Goal: Transaction & Acquisition: Purchase product/service

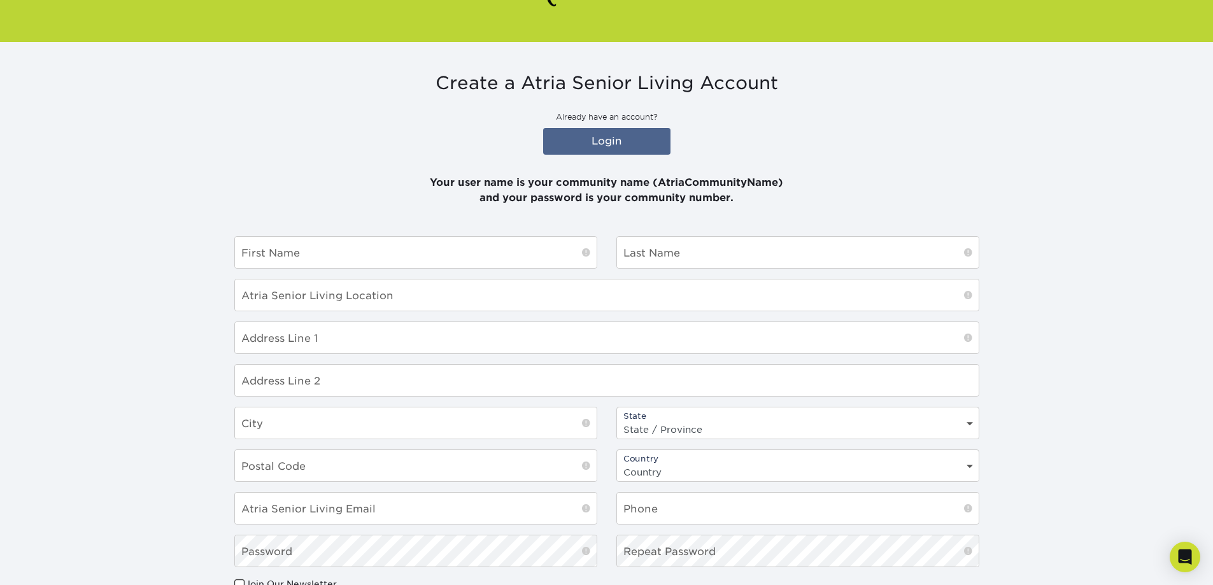
scroll to position [127, 0]
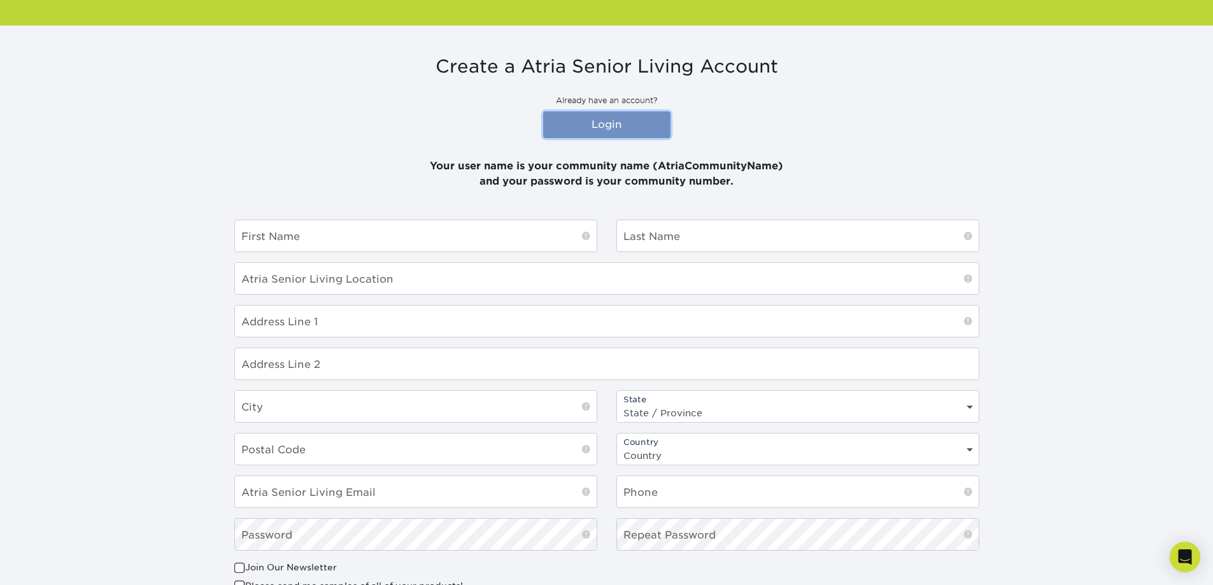
click at [600, 113] on link "Login" at bounding box center [606, 124] width 127 height 27
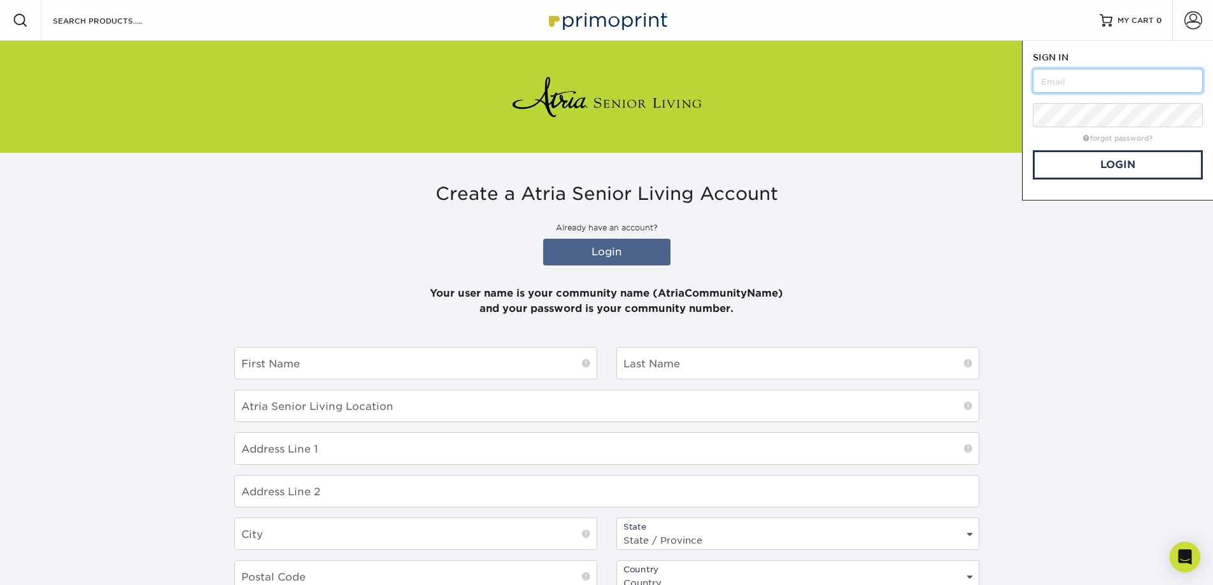
click at [1127, 83] on input "text" at bounding box center [1117, 81] width 170 height 24
type input "Atriacuttermill"
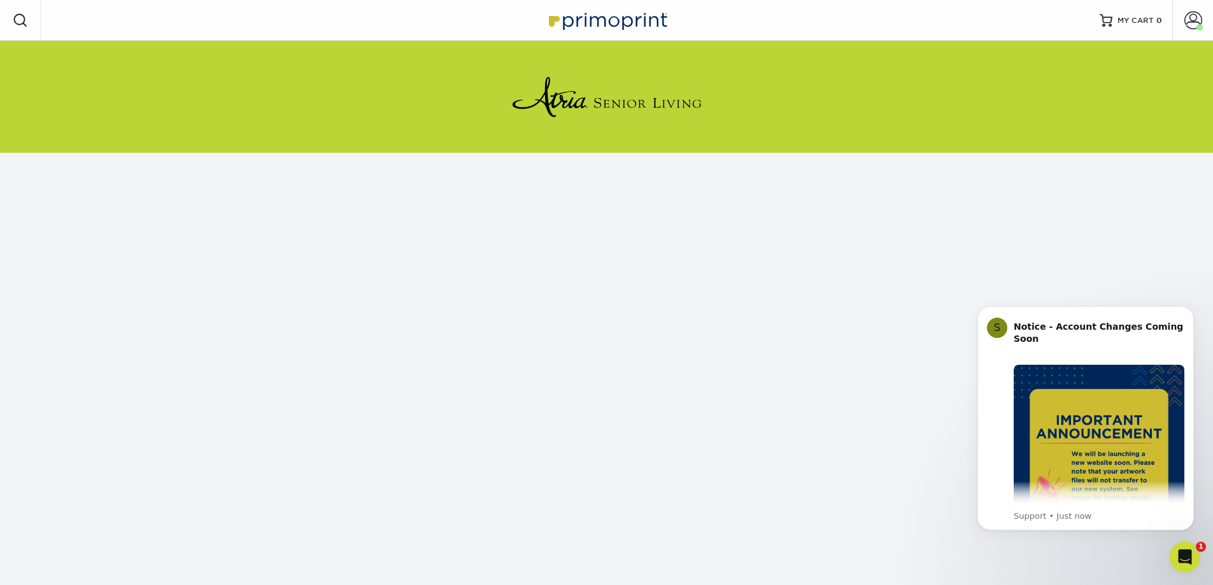
scroll to position [133, 0]
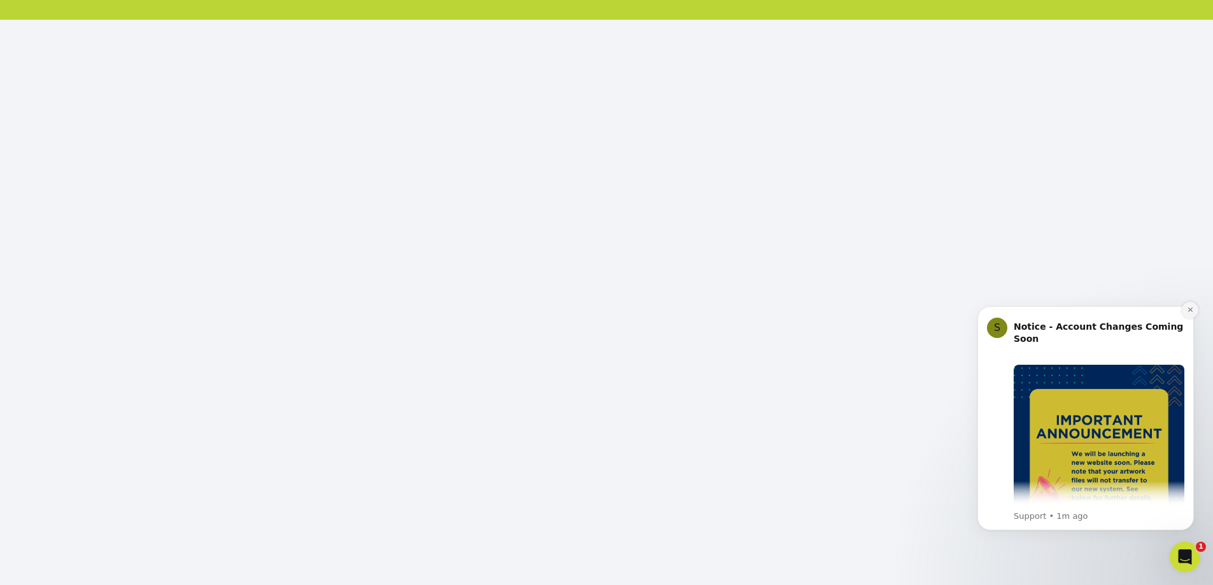
click at [1189, 306] on icon "Dismiss notification" at bounding box center [1190, 309] width 7 height 7
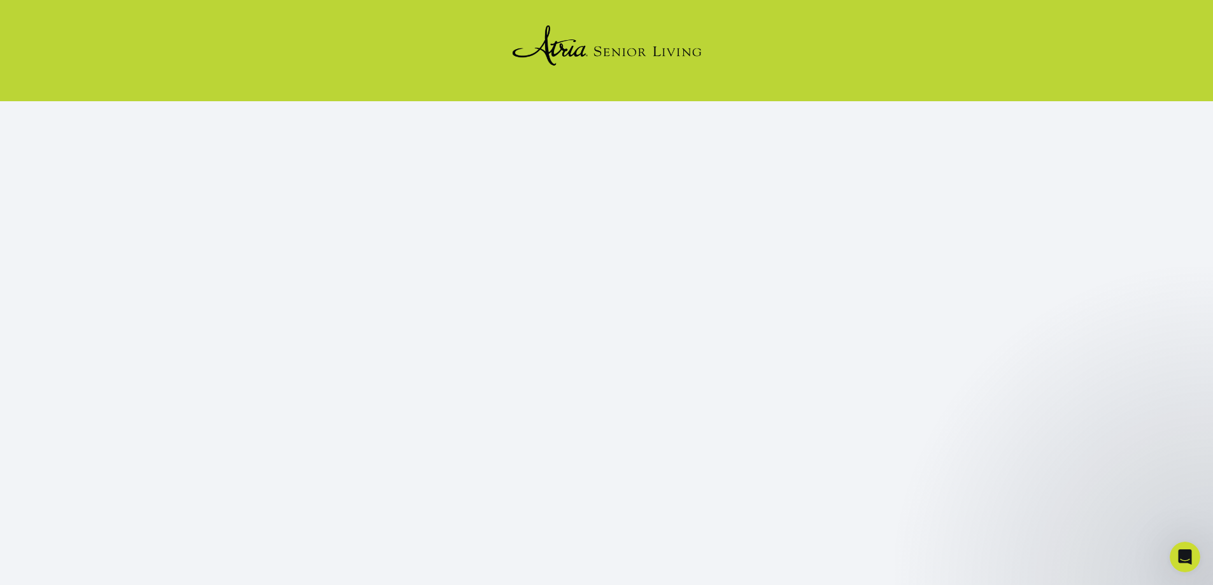
scroll to position [0, 0]
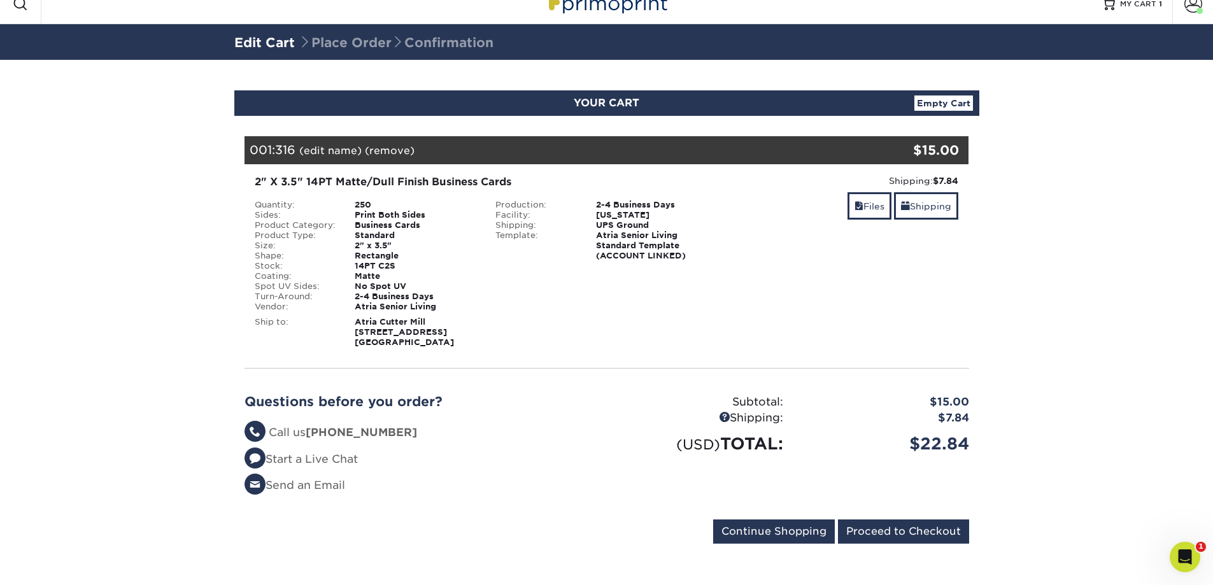
scroll to position [21, 0]
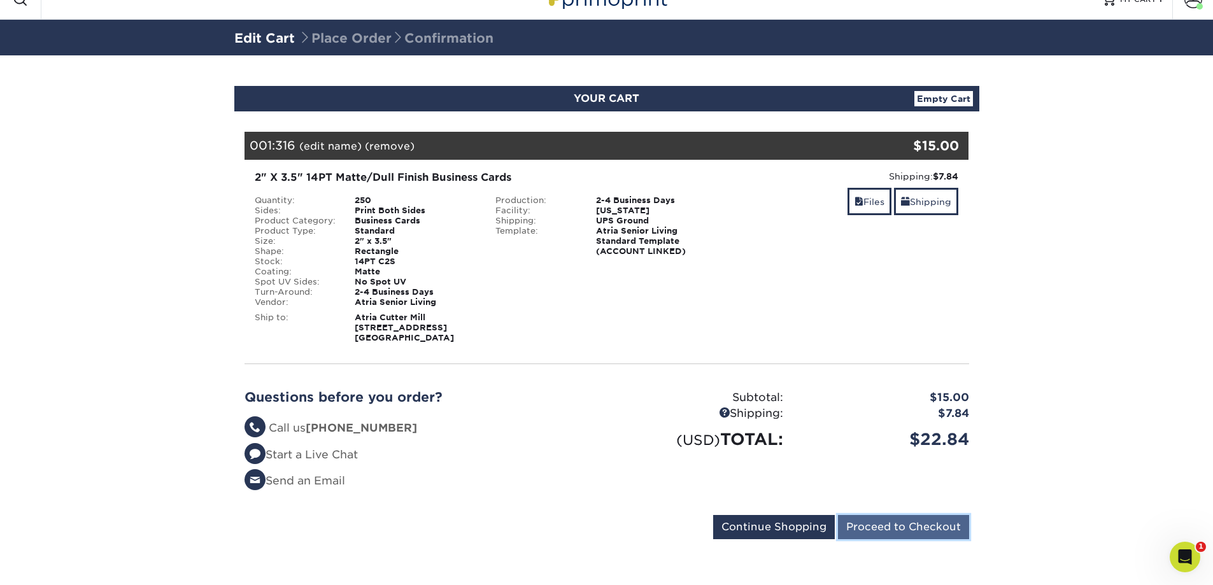
click at [907, 526] on input "Proceed to Checkout" at bounding box center [903, 527] width 131 height 24
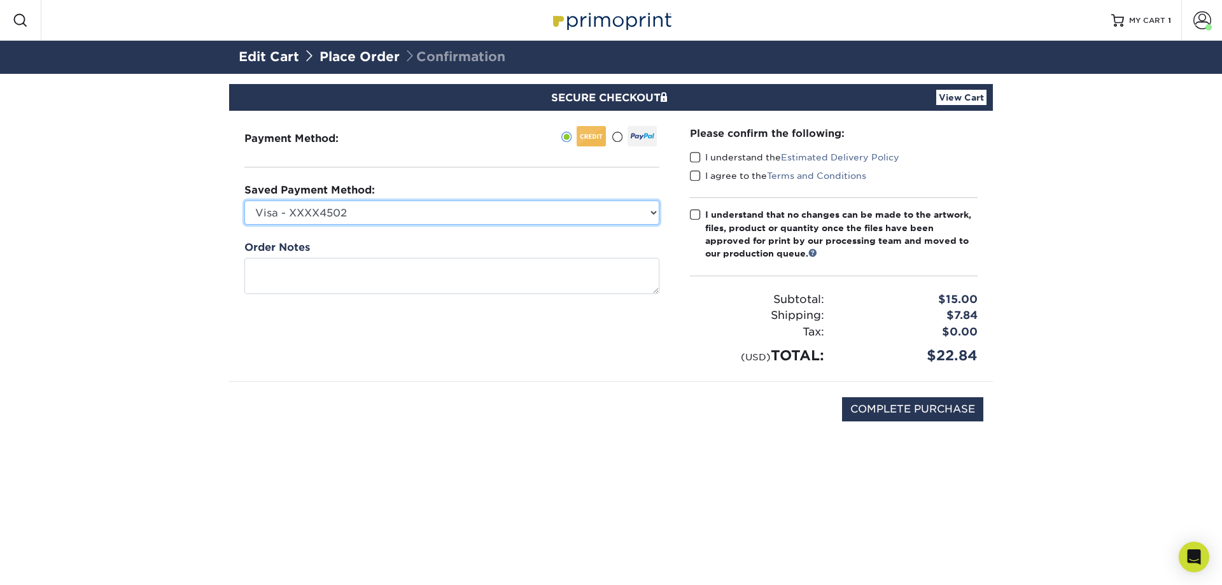
click at [327, 215] on select "Visa - XXXX4502 Visa - XXXX8172 Visa - XXXX0753 Visa - XXXX2339 Visa - XXXX8824…" at bounding box center [451, 213] width 415 height 24
select select "73119"
click at [244, 201] on select "Visa - XXXX4502 Visa - XXXX8172 Visa - XXXX0753 Visa - XXXX2339 Visa - XXXX8824…" at bounding box center [451, 213] width 415 height 24
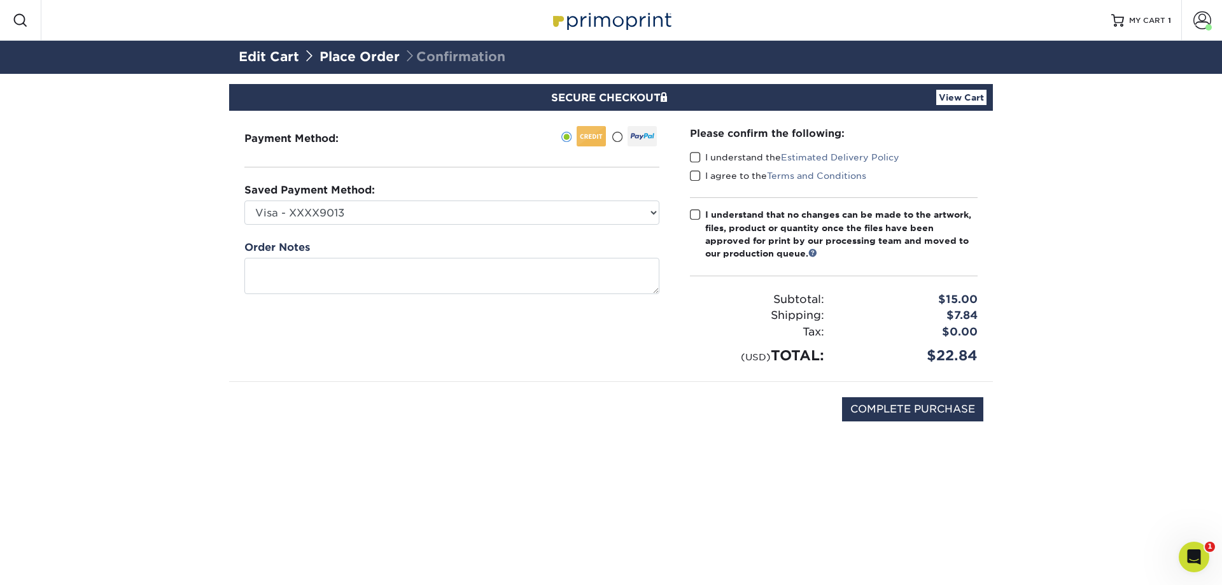
click at [691, 155] on span at bounding box center [695, 157] width 11 height 12
click at [0, 0] on input "I understand the Estimated Delivery Policy" at bounding box center [0, 0] width 0 height 0
click at [692, 173] on span at bounding box center [695, 176] width 11 height 12
click at [0, 0] on input "I agree to the Terms and Conditions" at bounding box center [0, 0] width 0 height 0
click at [692, 211] on span at bounding box center [695, 215] width 11 height 12
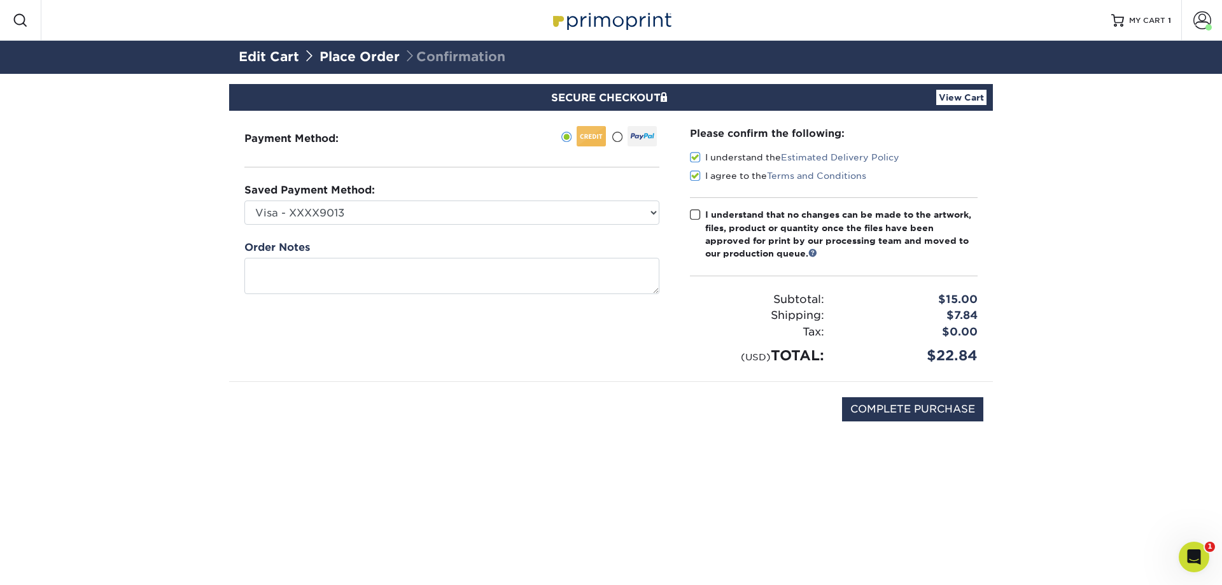
click at [0, 0] on input "I understand that no changes can be made to the artwork, files, product or quan…" at bounding box center [0, 0] width 0 height 0
click at [905, 411] on input "COMPLETE PURCHASE" at bounding box center [912, 409] width 141 height 24
type input "PROCESSING, PLEASE WAIT..."
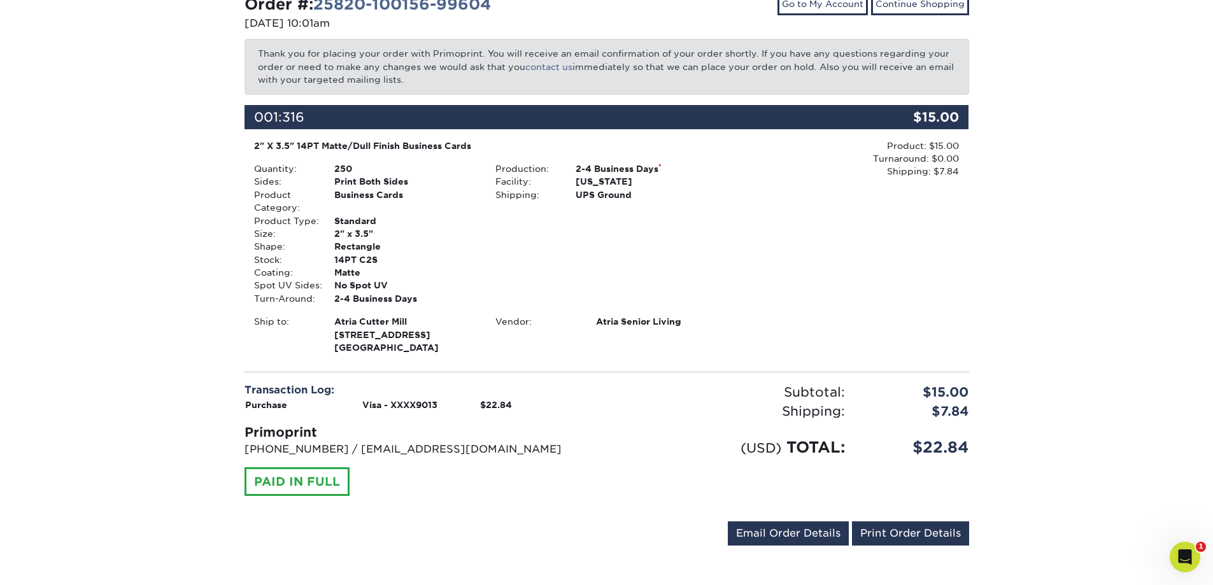
scroll to position [156, 0]
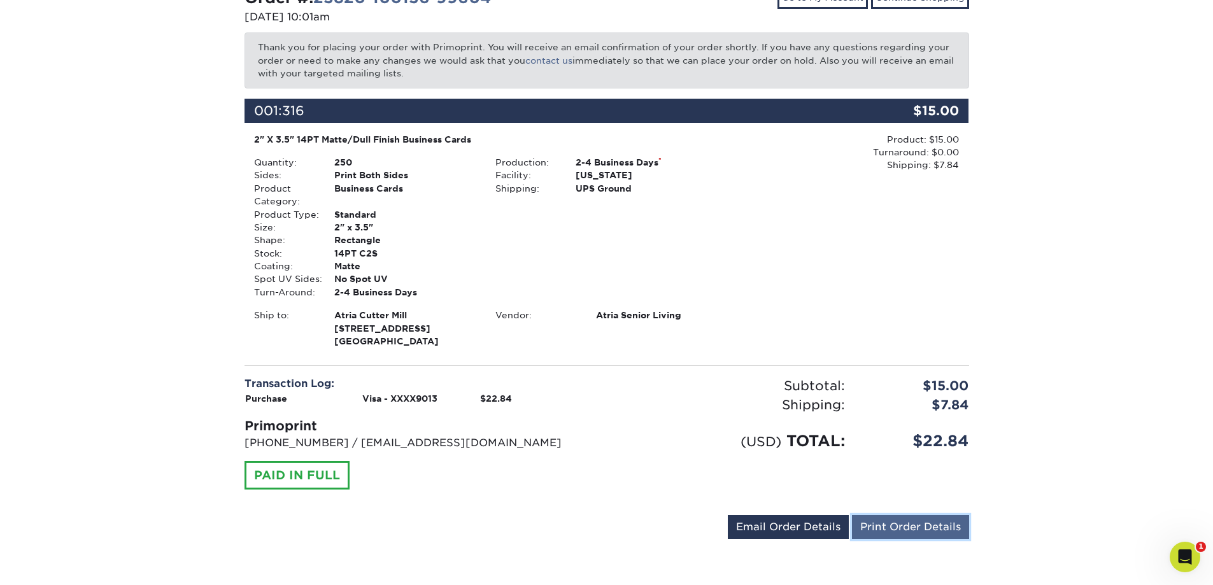
click at [936, 525] on link "Print Order Details" at bounding box center [910, 527] width 117 height 24
